Goal: Task Accomplishment & Management: Use online tool/utility

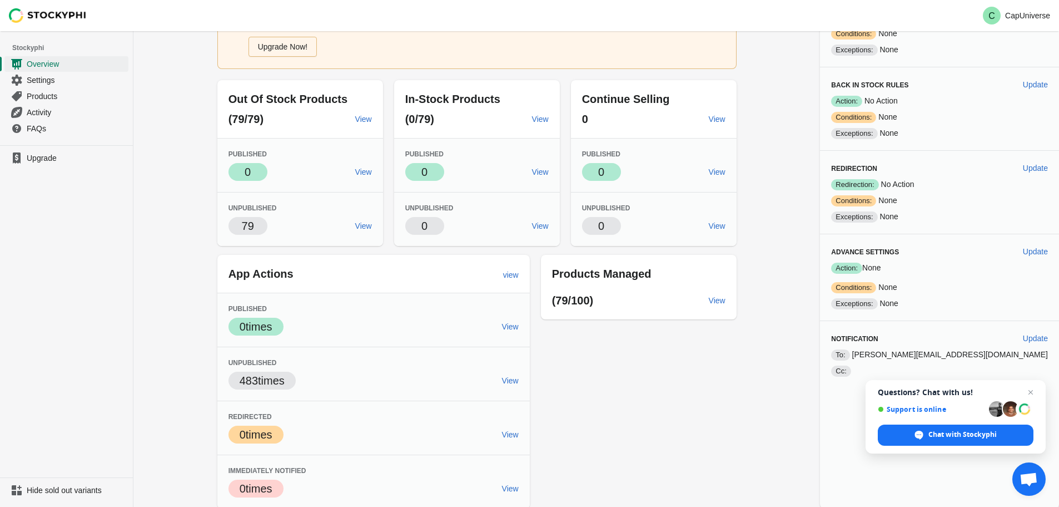
scroll to position [87, 0]
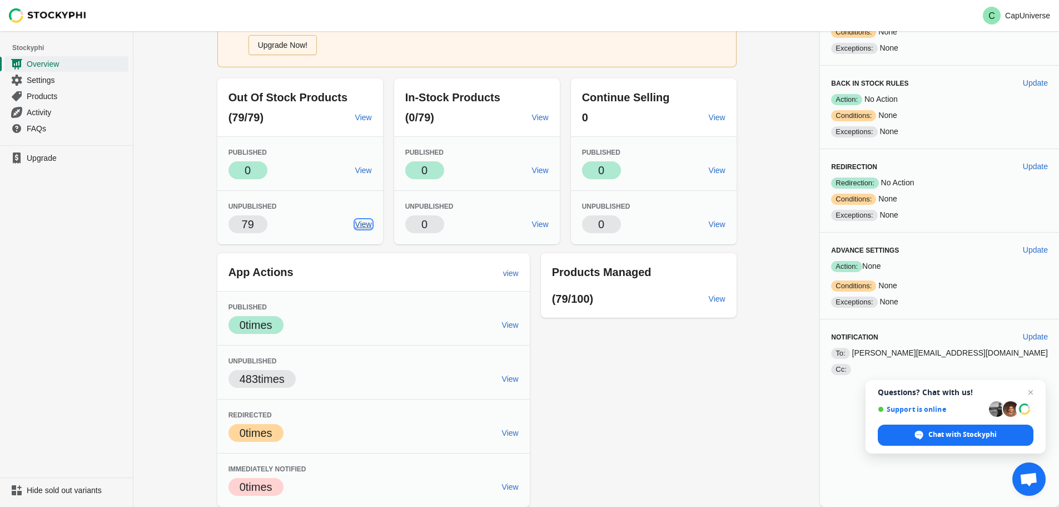
click at [372, 225] on span "View" at bounding box center [363, 224] width 17 height 9
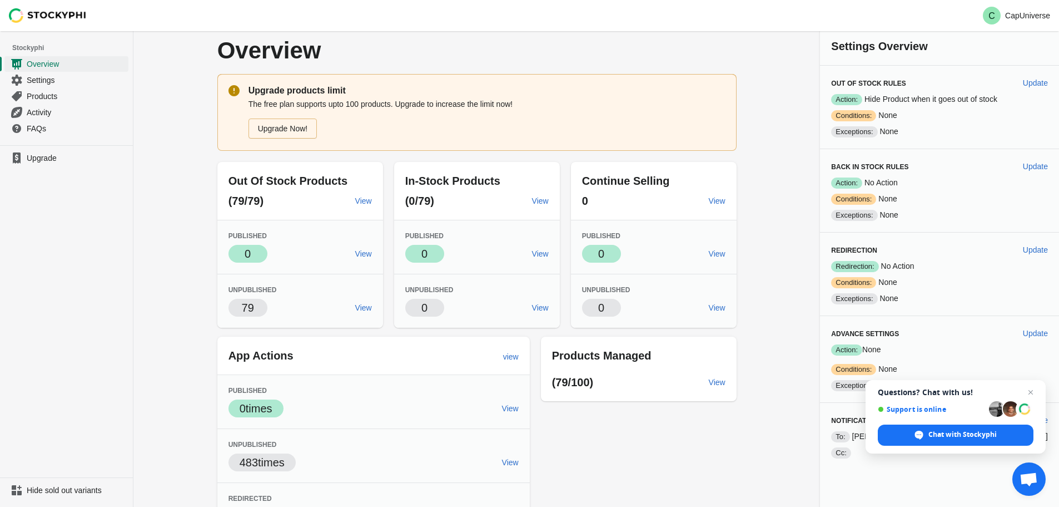
scroll to position [0, 0]
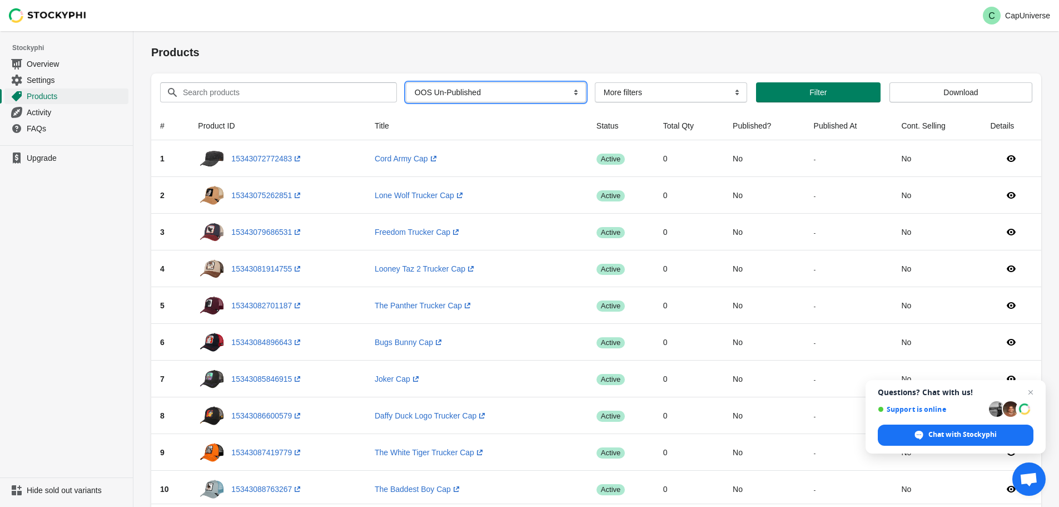
click at [521, 93] on select "All Products InStock InStock Published InStock Un-Published OOS OOS Published O…" at bounding box center [496, 92] width 180 height 20
click at [528, 70] on div "Products" at bounding box center [596, 52] width 890 height 42
